Goal: Contribute content

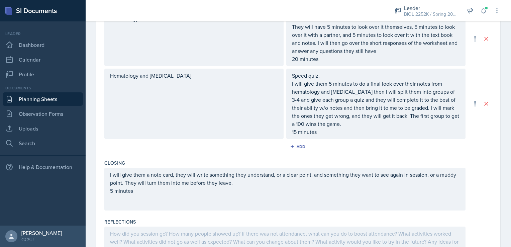
scroll to position [347, 0]
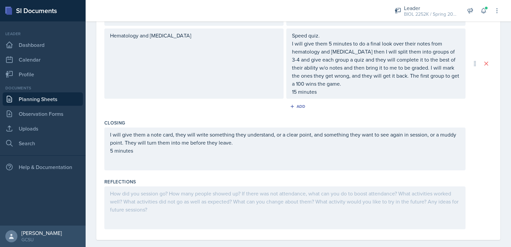
click at [251, 195] on div at bounding box center [284, 207] width 361 height 43
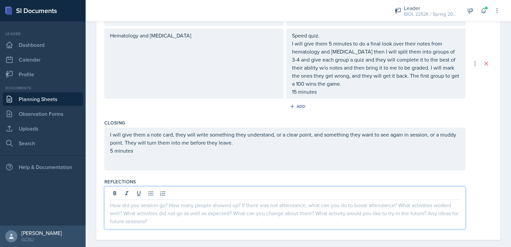
click at [181, 201] on p at bounding box center [285, 205] width 350 height 8
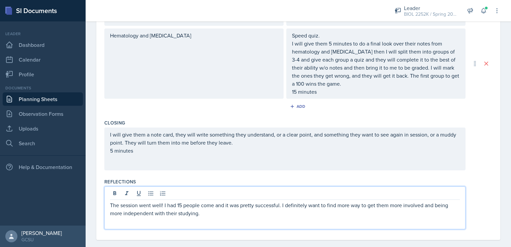
click at [200, 203] on p "The session went well! I had 15 people come and it was pretty successful. I def…" at bounding box center [285, 209] width 350 height 16
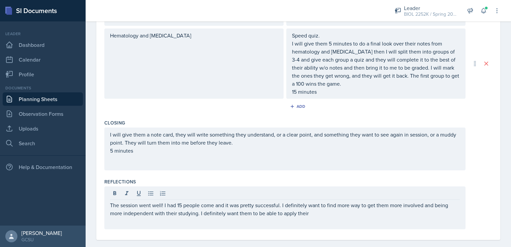
click at [223, 189] on div at bounding box center [285, 194] width 350 height 11
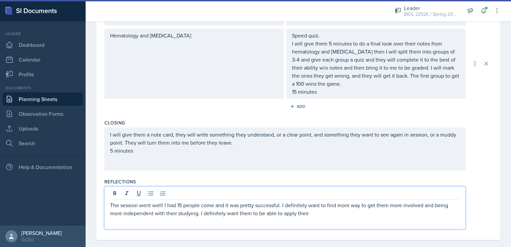
click at [318, 206] on p "The session went well! I had 15 people come and it was pretty successful. I def…" at bounding box center [285, 209] width 350 height 16
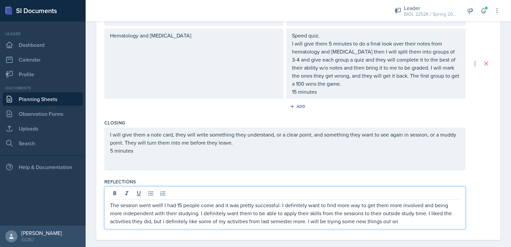
click at [403, 209] on p "The session went well! I had 15 people come and it was pretty successful. I def…" at bounding box center [285, 213] width 350 height 24
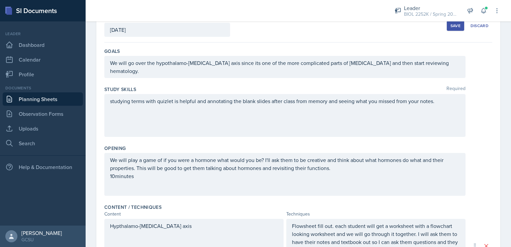
scroll to position [0, 0]
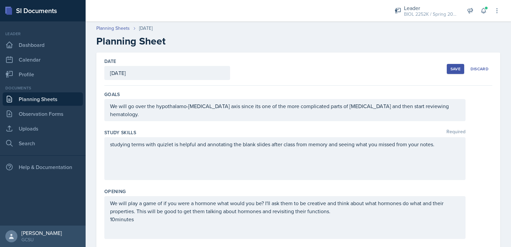
click at [451, 68] on div "Save" at bounding box center [455, 68] width 10 height 5
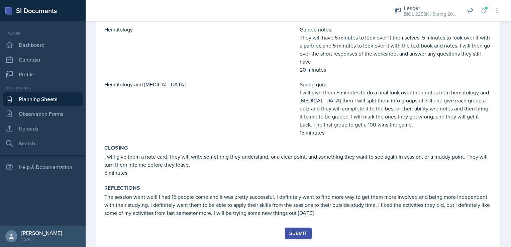
scroll to position [227, 0]
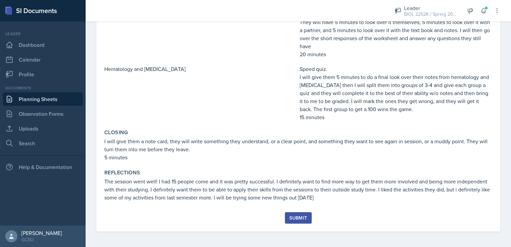
click at [295, 213] on button "Submit" at bounding box center [298, 217] width 26 height 11
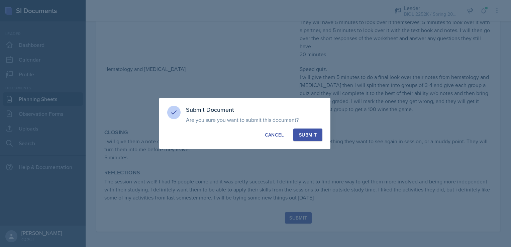
click at [311, 134] on div "Submit" at bounding box center [308, 134] width 18 height 7
